Goal: Navigation & Orientation: Find specific page/section

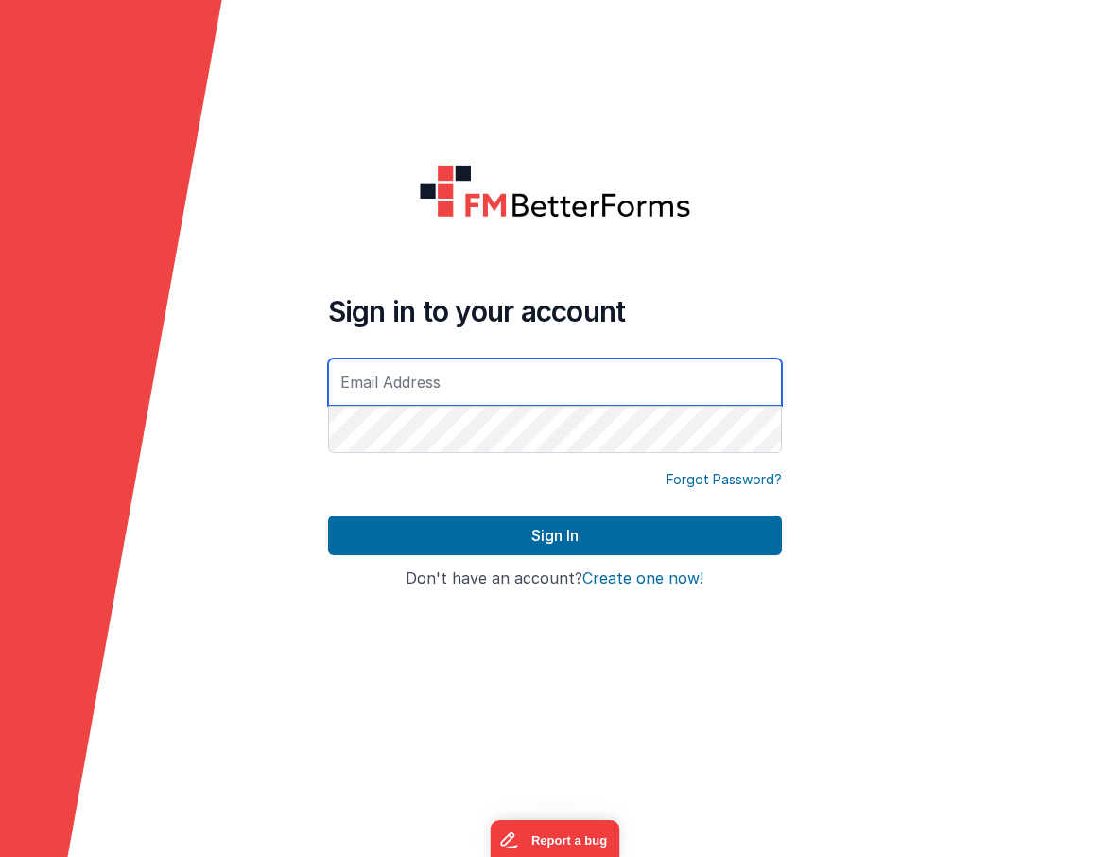
type input "[PERSON_NAME][EMAIL_ADDRESS][PERSON_NAME][DOMAIN_NAME]"
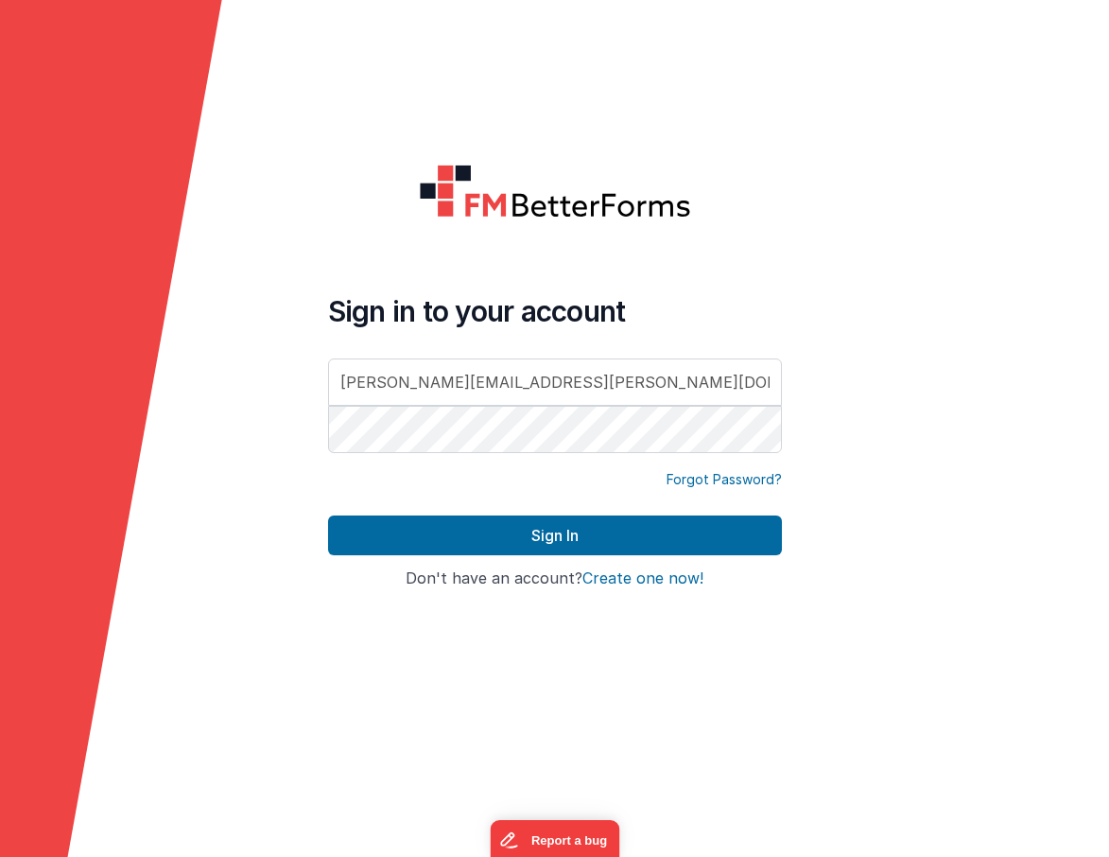
click at [963, 165] on div at bounding box center [998, 428] width 222 height 857
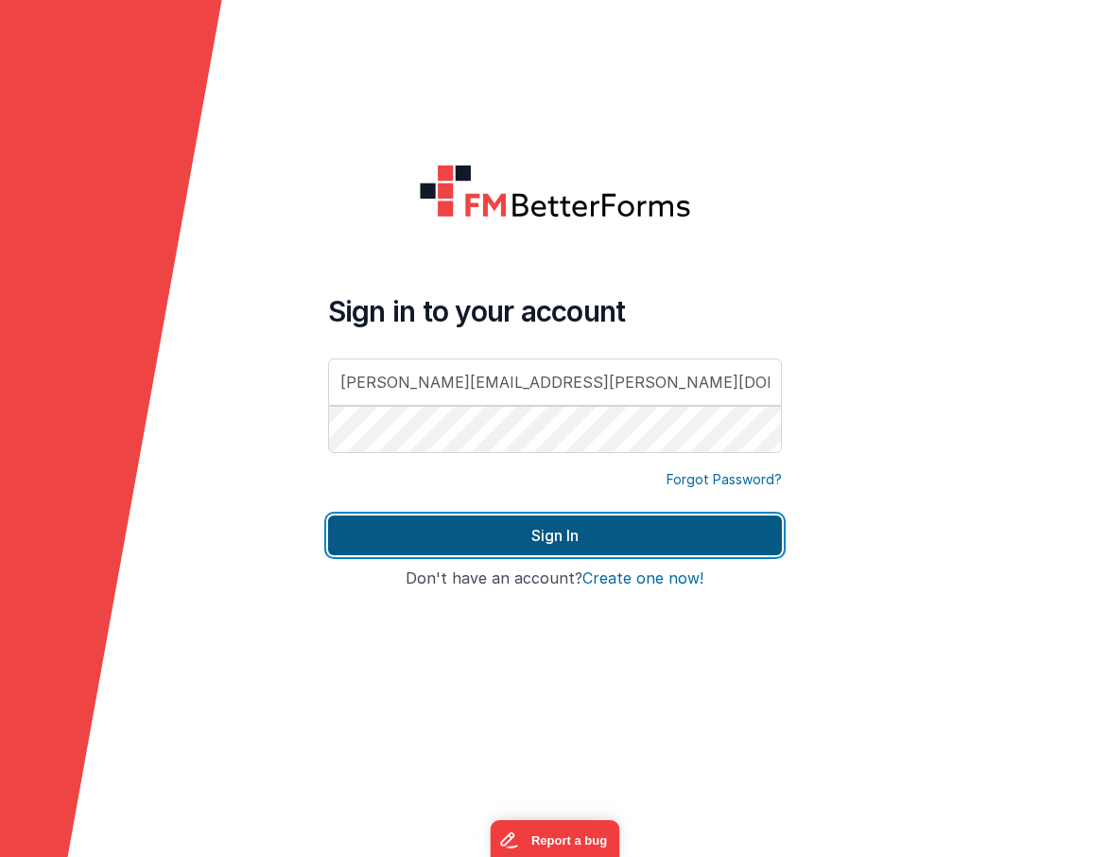
click at [566, 531] on button "Sign In" at bounding box center [555, 535] width 454 height 40
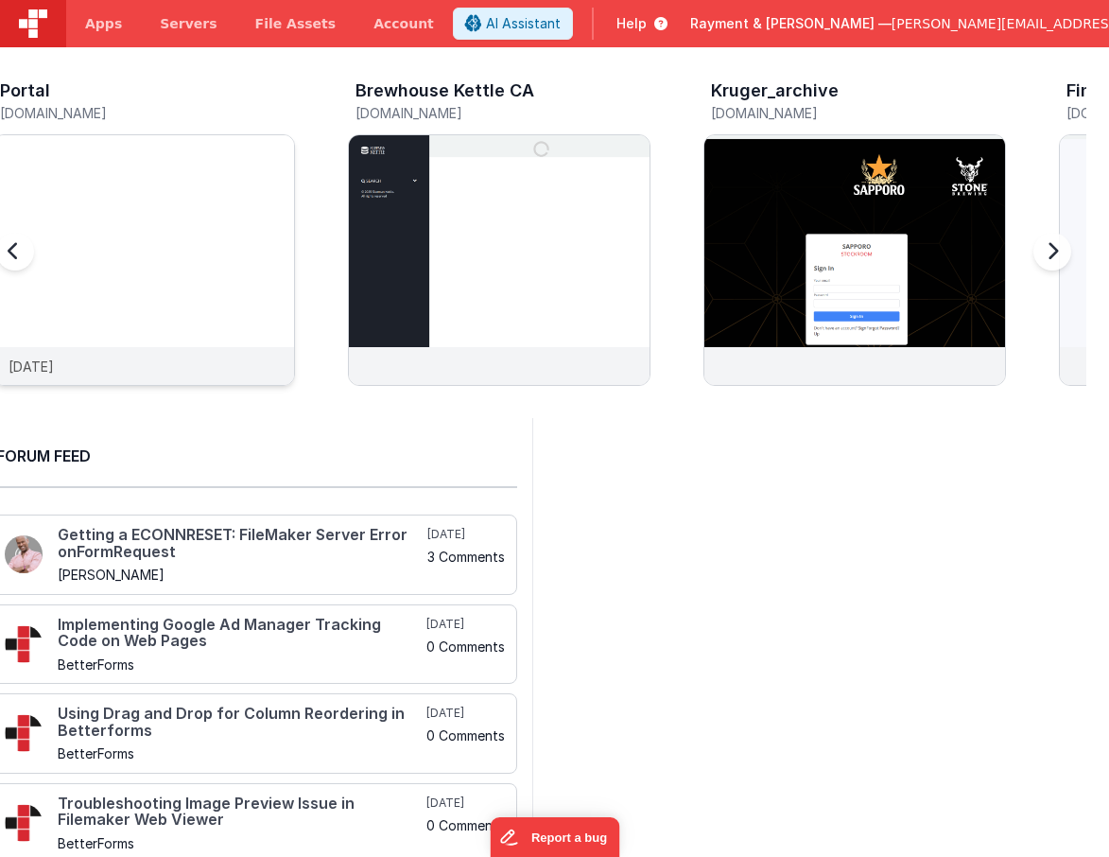
click at [201, 249] on img at bounding box center [143, 285] width 301 height 301
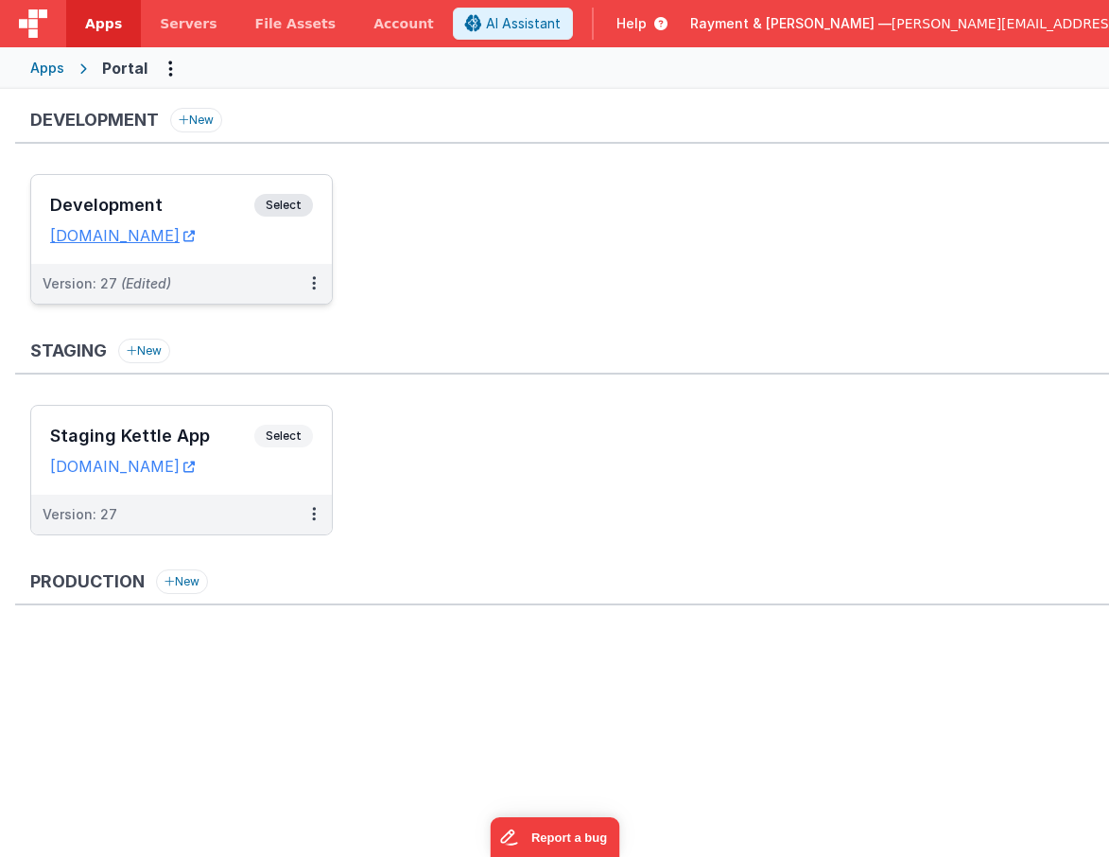
click at [206, 202] on h3 "Development" at bounding box center [152, 205] width 204 height 19
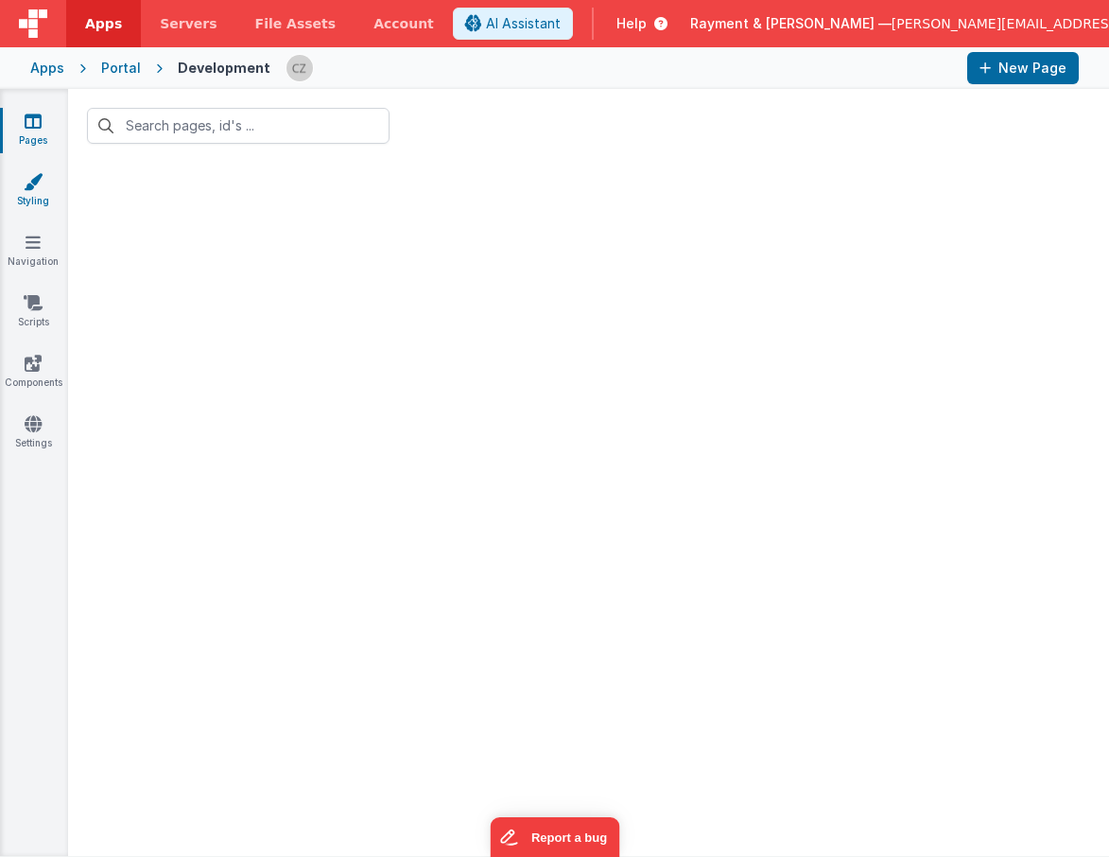
click at [32, 179] on icon at bounding box center [33, 181] width 19 height 19
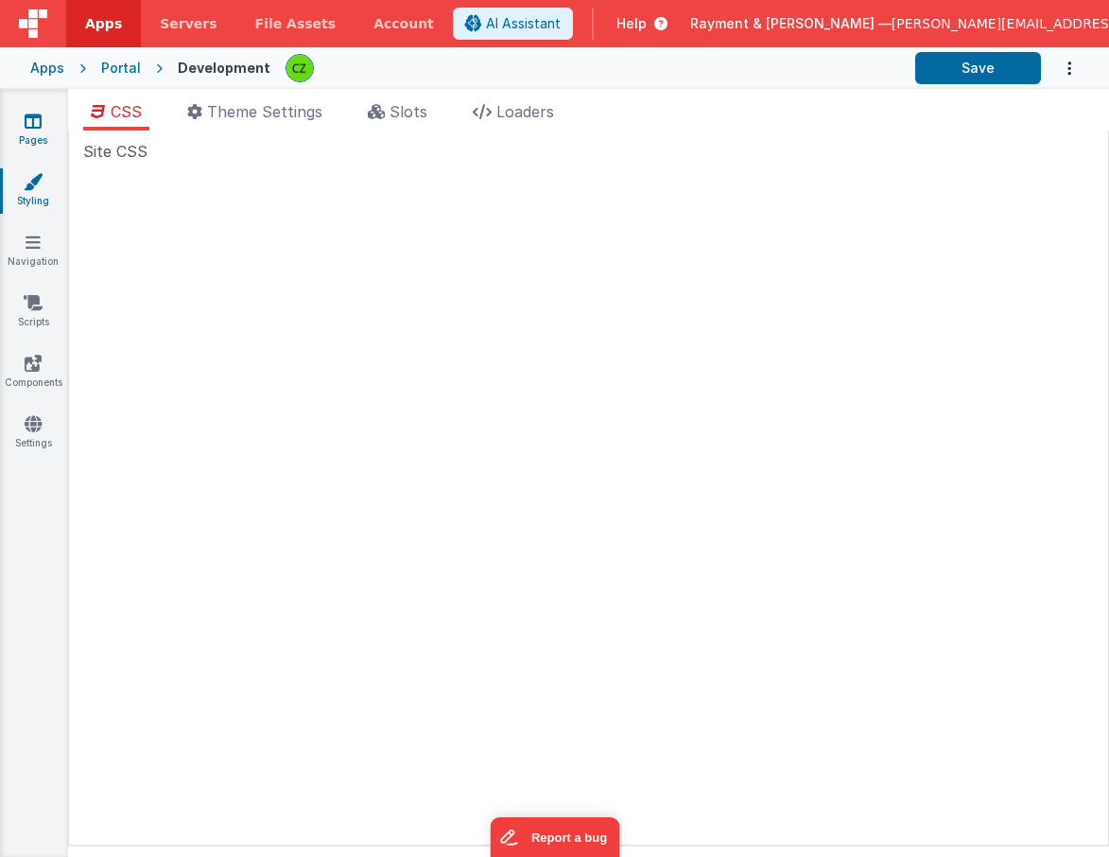
click at [36, 129] on icon at bounding box center [33, 121] width 17 height 19
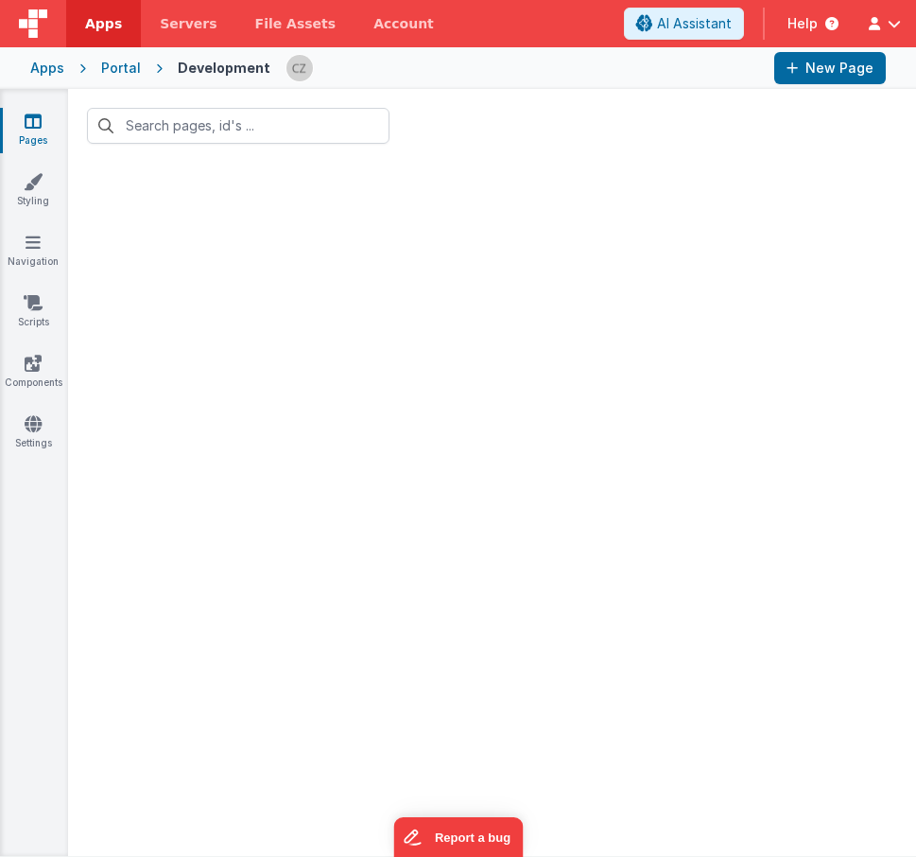
click at [770, 294] on div at bounding box center [492, 509] width 848 height 693
